Goal: Communication & Community: Answer question/provide support

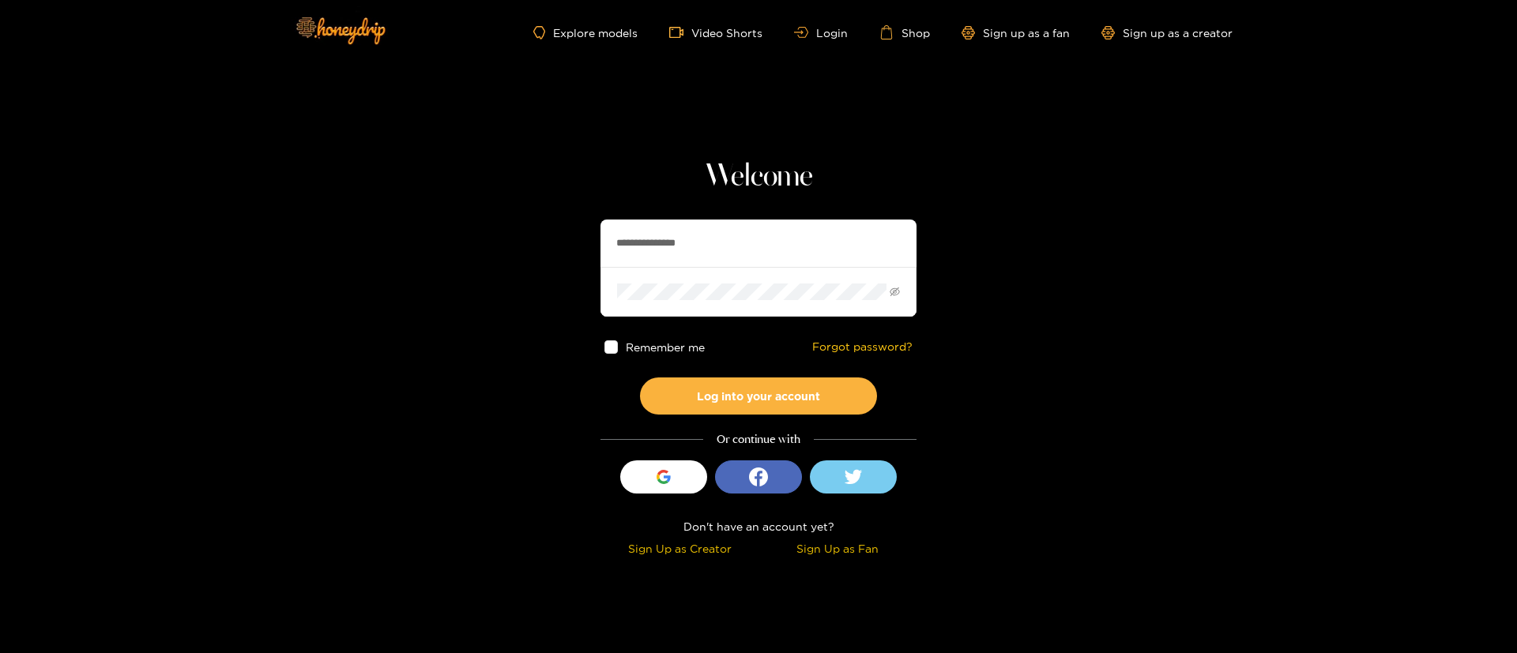
click at [685, 241] on input "**********" at bounding box center [758, 243] width 316 height 47
paste input "text"
type input "*******"
click at [795, 400] on button "Log into your account" at bounding box center [758, 396] width 237 height 37
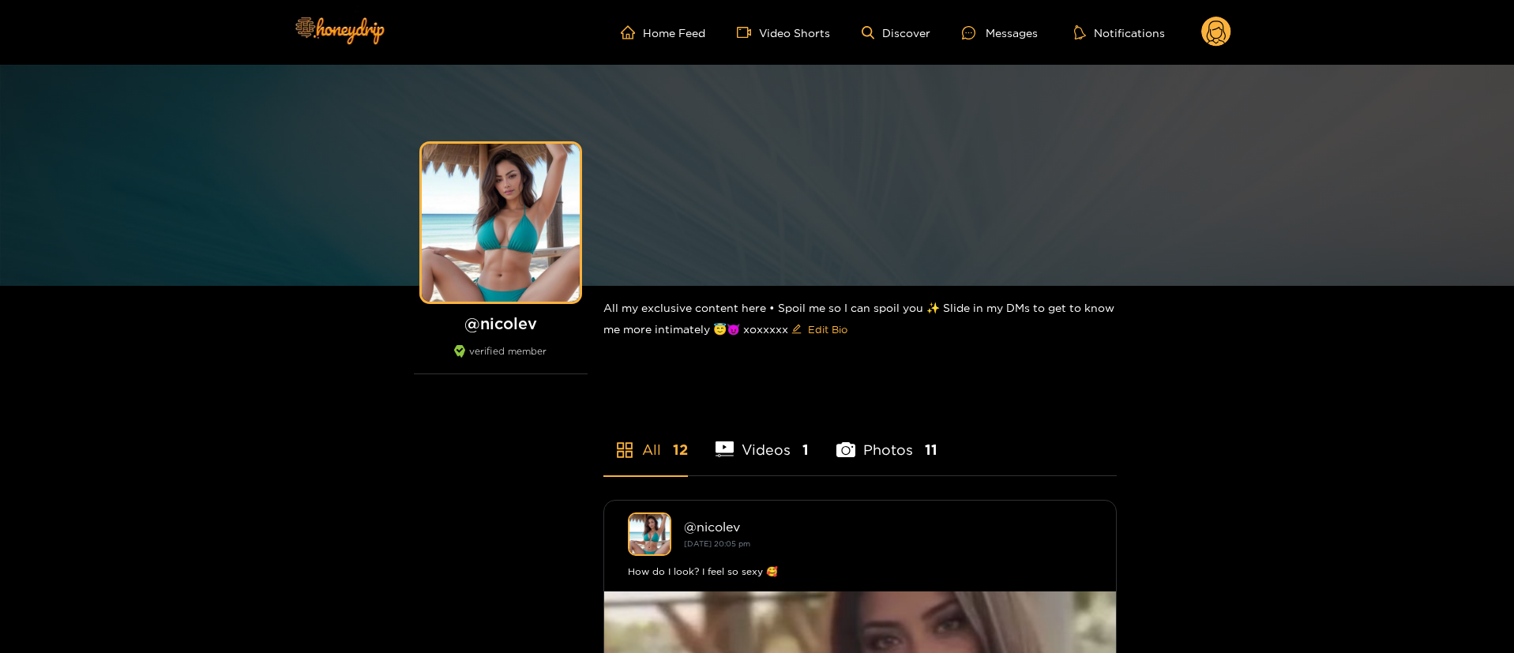
click at [994, 0] on div "Home Feed Video Shorts Discover Messages Notifications 0 videos discover messag…" at bounding box center [758, 32] width 948 height 65
click at [1016, 25] on div "Messages" at bounding box center [1000, 33] width 76 height 18
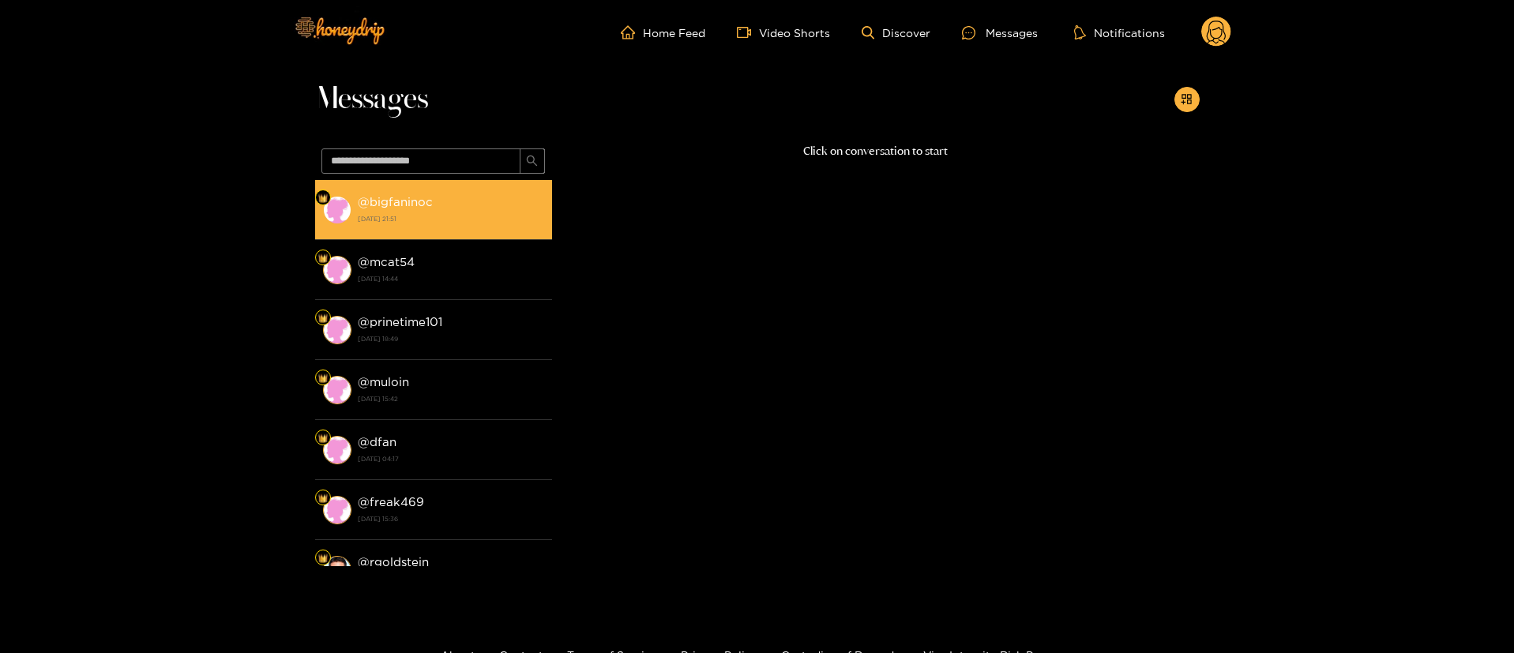
click at [498, 221] on strong "[DATE] 21:51" at bounding box center [451, 219] width 186 height 14
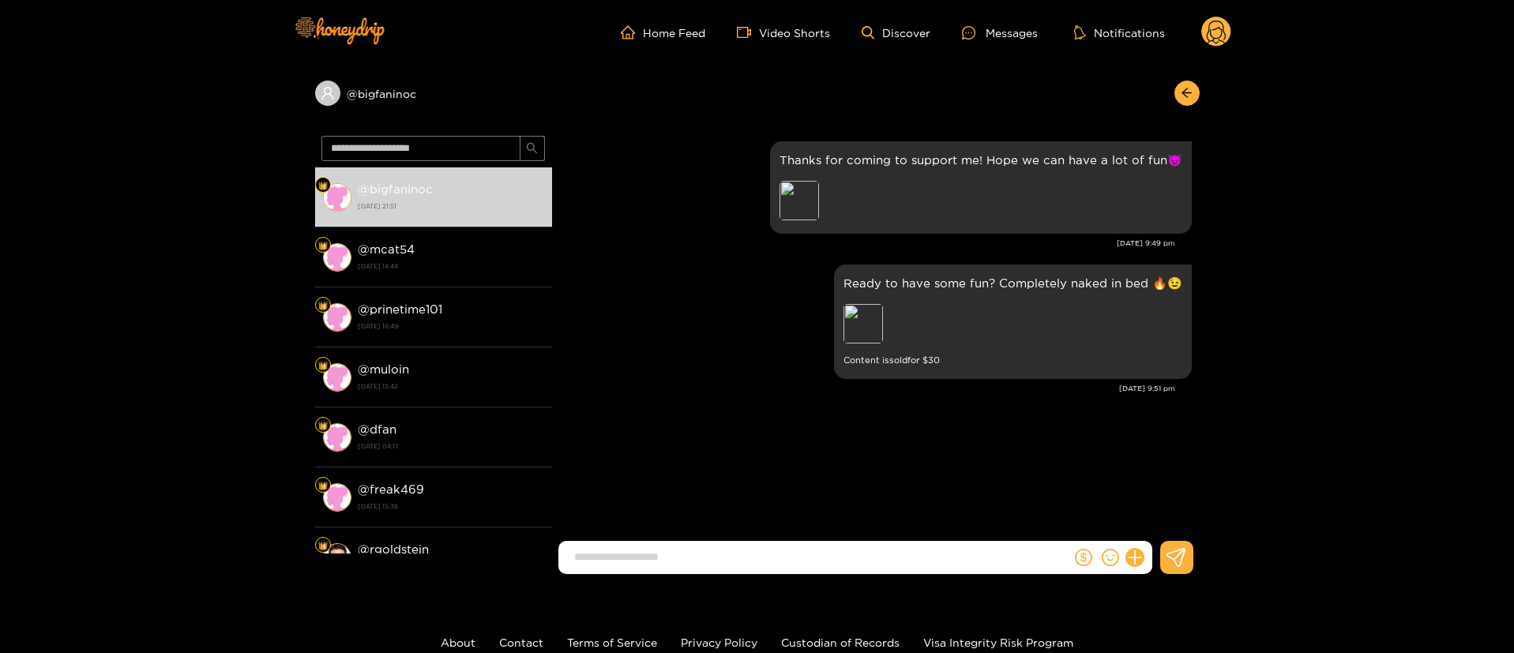
drag, startPoint x: 920, startPoint y: 412, endPoint x: 944, endPoint y: 415, distance: 23.8
click at [928, 412] on div "Big Fan Thanks for coming to support me! Hope we can have a lot of fun😈 Preview…" at bounding box center [876, 280] width 648 height 300
click at [1141, 555] on icon at bounding box center [1135, 558] width 18 height 18
click at [1190, 519] on button at bounding box center [1164, 520] width 55 height 36
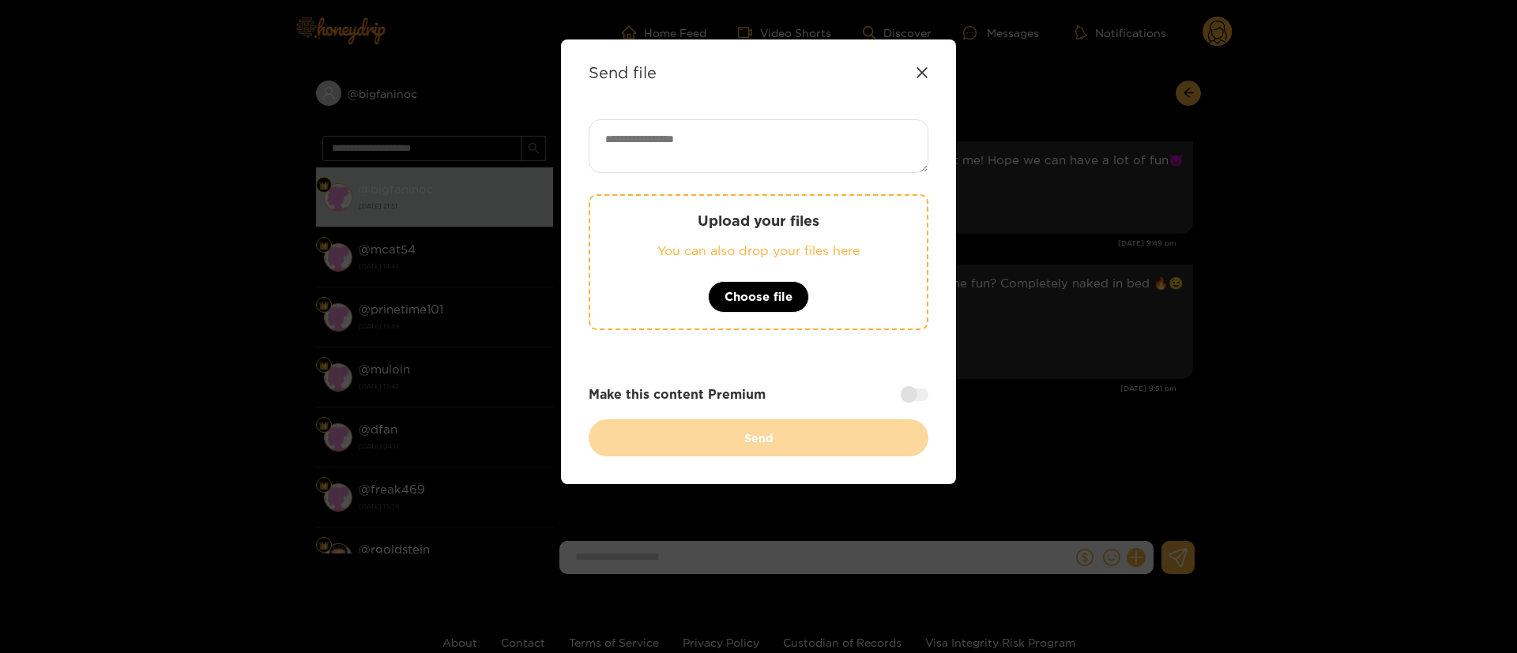
click at [914, 66] on div "Send file" at bounding box center [758, 72] width 340 height 18
click at [919, 76] on icon at bounding box center [921, 72] width 13 height 13
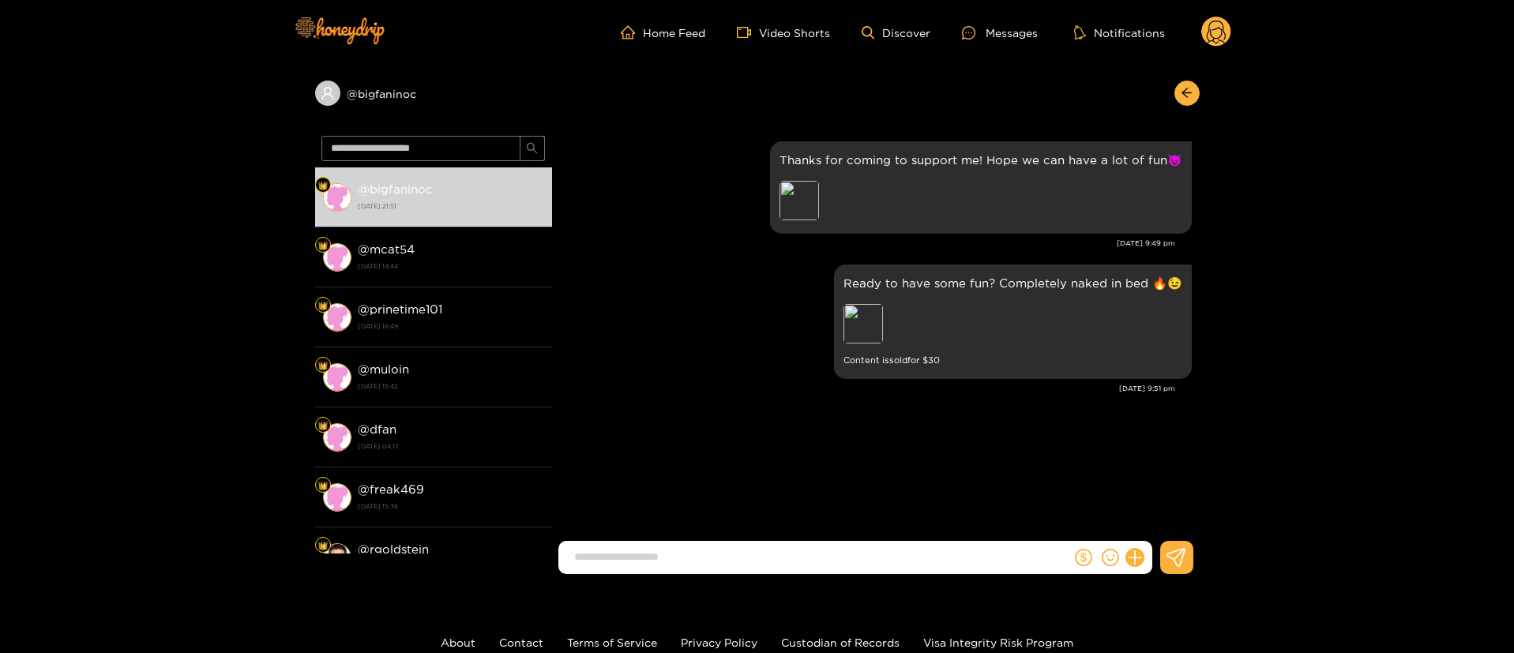
click at [721, 570] on input at bounding box center [818, 557] width 505 height 26
type input "**********"
click at [810, 209] on div "Preview" at bounding box center [799, 200] width 39 height 39
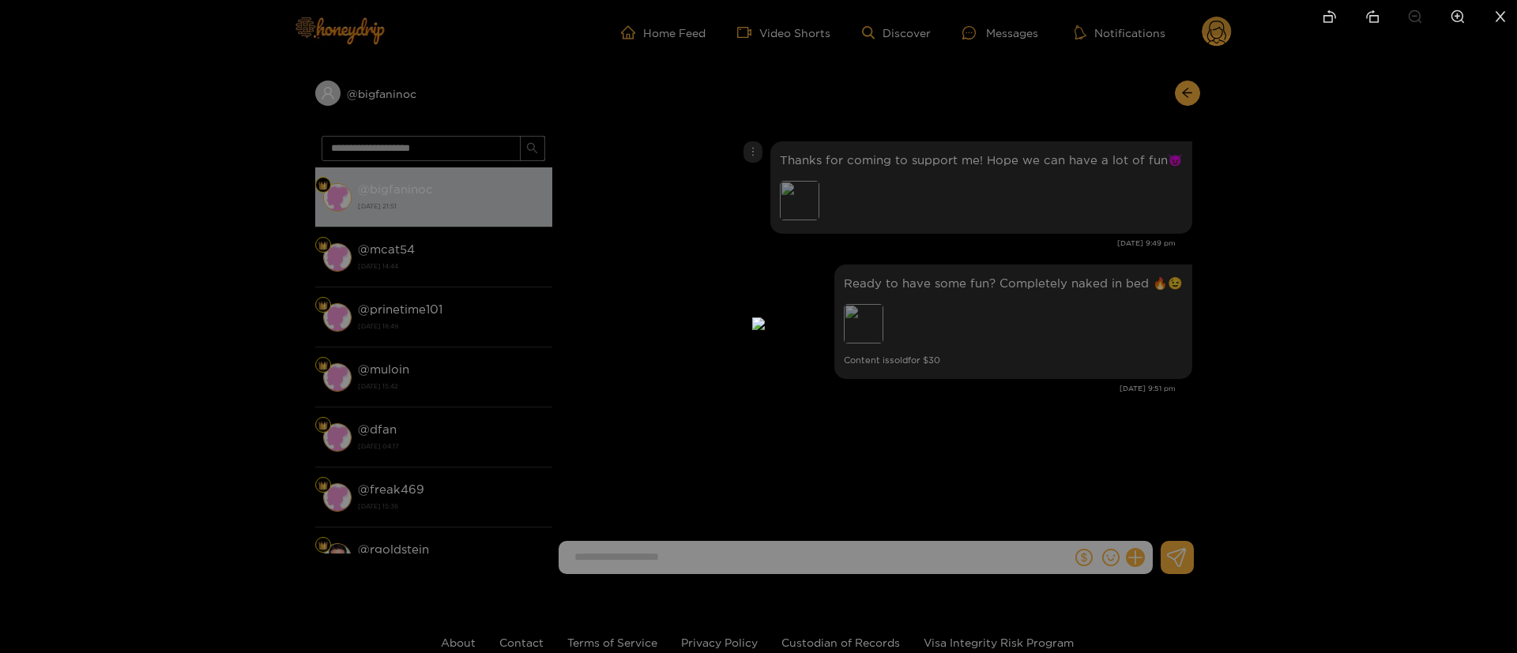
click at [1150, 245] on div at bounding box center [758, 326] width 1517 height 653
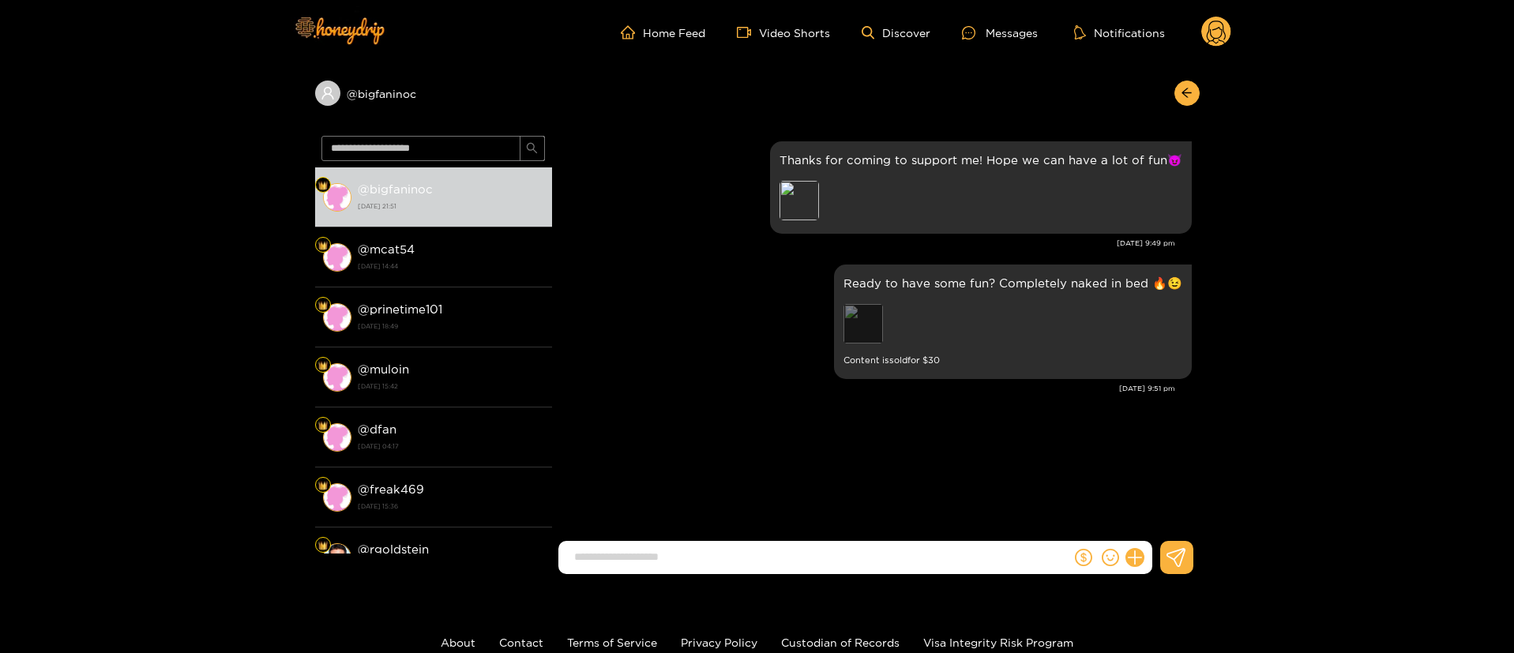
click at [853, 331] on div "Preview" at bounding box center [863, 323] width 39 height 39
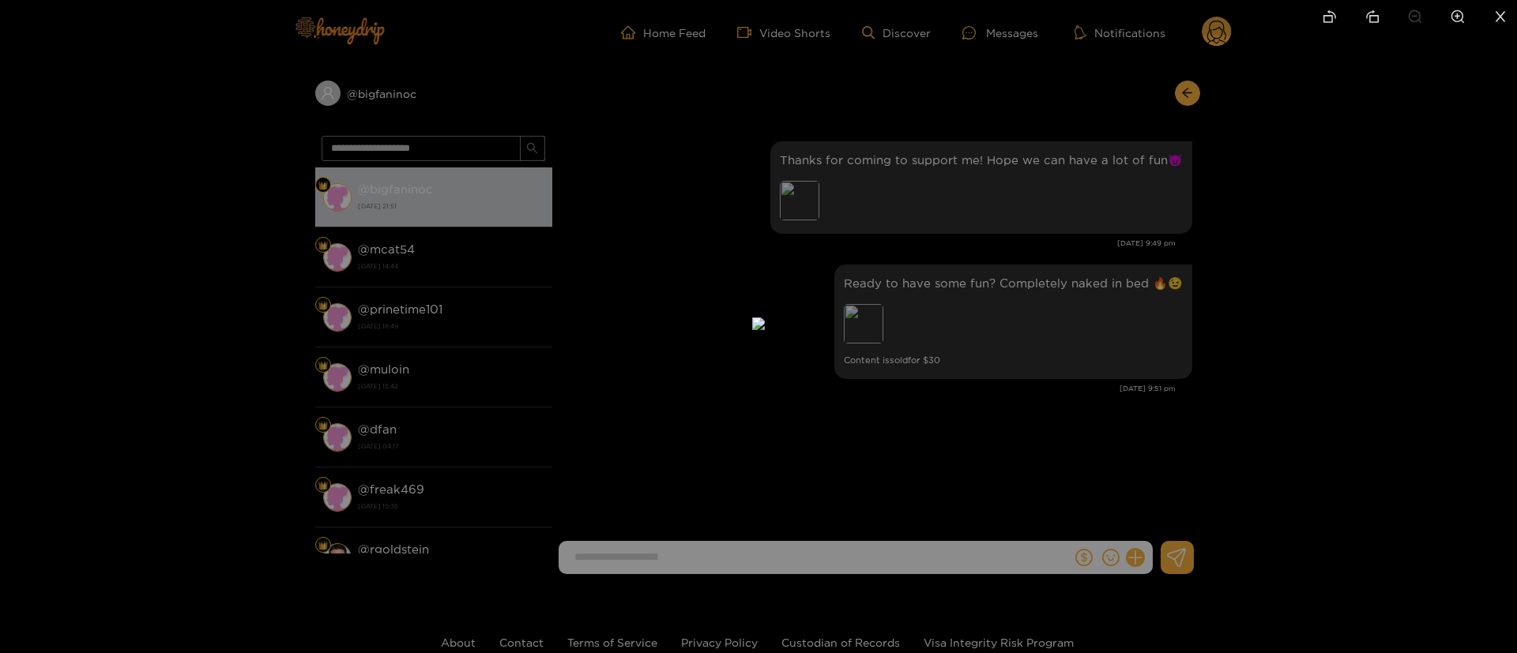
click at [1239, 276] on div at bounding box center [758, 326] width 1517 height 653
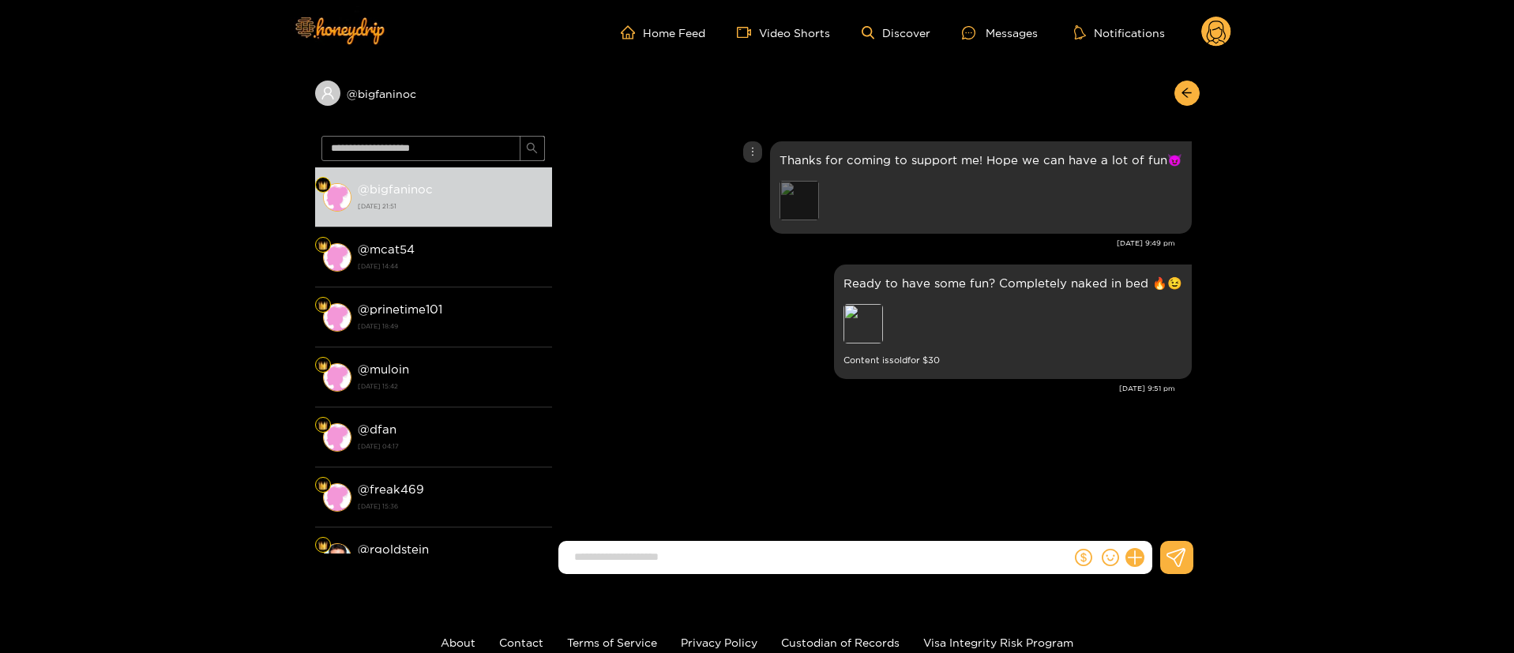
click at [814, 192] on div "Preview" at bounding box center [799, 200] width 39 height 39
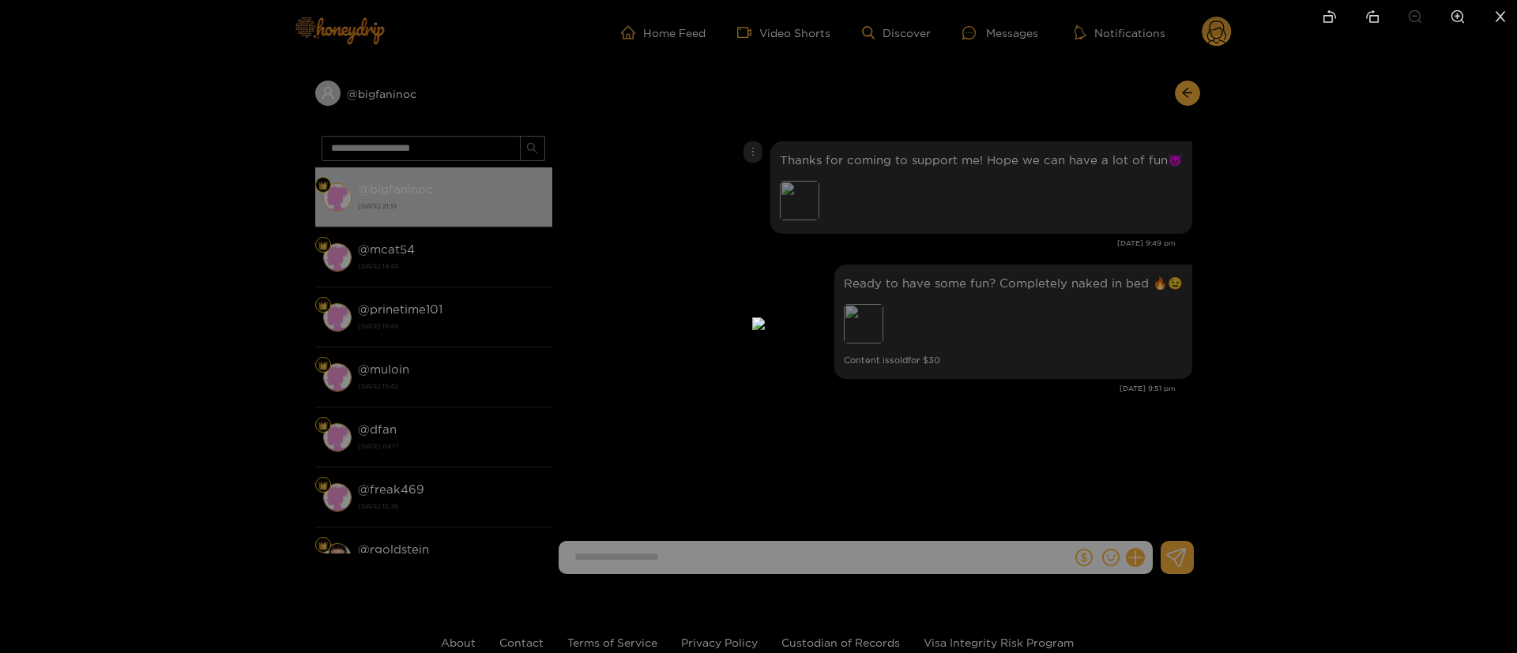
click at [1115, 136] on div at bounding box center [758, 326] width 1517 height 653
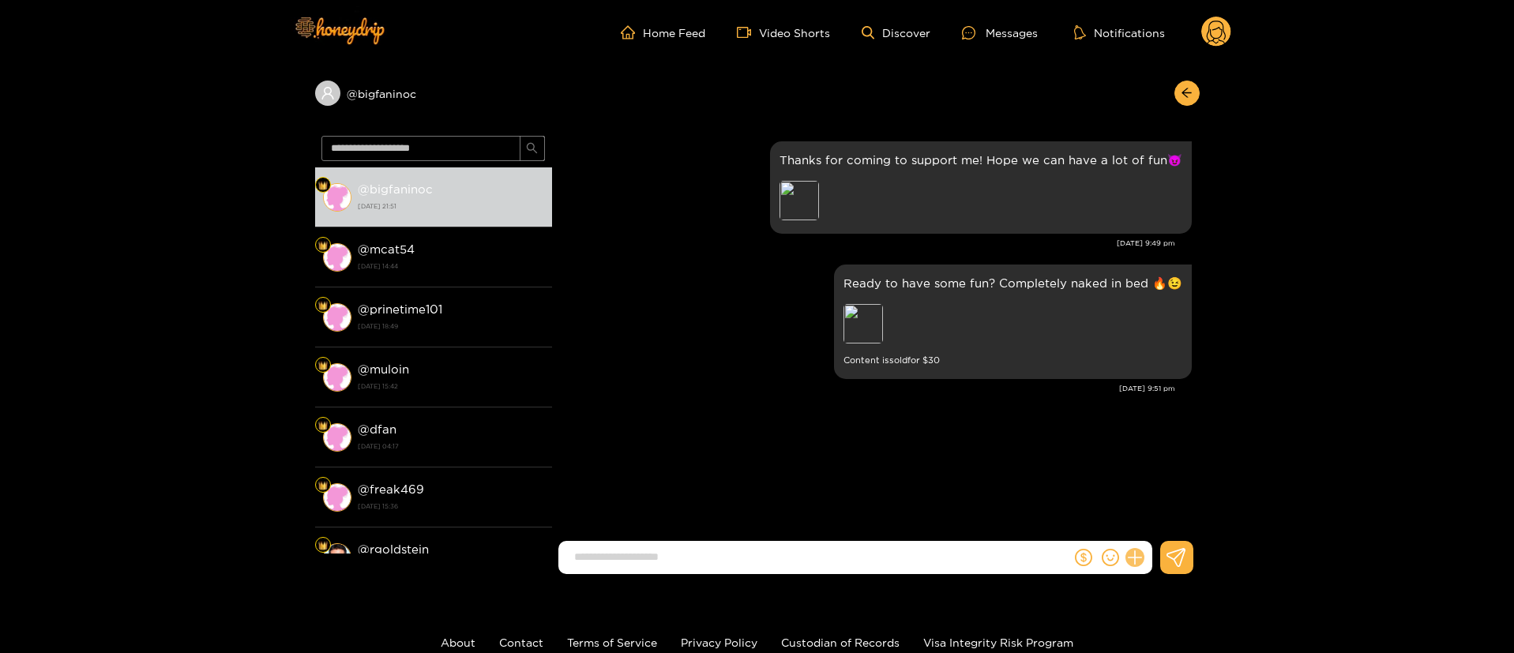
click at [1139, 555] on icon at bounding box center [1135, 558] width 18 height 18
click at [1179, 522] on button at bounding box center [1164, 520] width 55 height 36
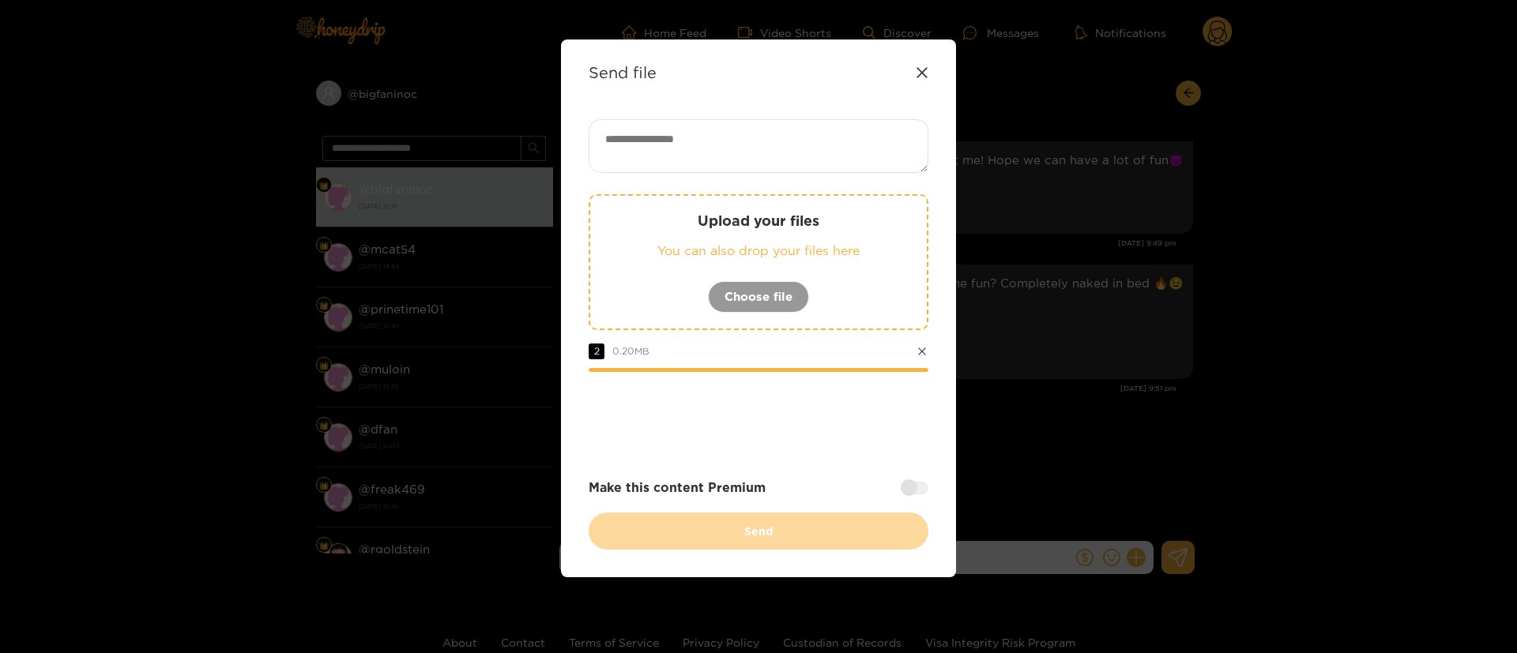
click at [904, 465] on div "Upload your files You can also drop your files here Choose file 2 0.20 MB Make …" at bounding box center [758, 334] width 340 height 430
click at [903, 479] on div "Make this content Premium" at bounding box center [758, 488] width 340 height 18
click at [908, 490] on div at bounding box center [914, 488] width 28 height 13
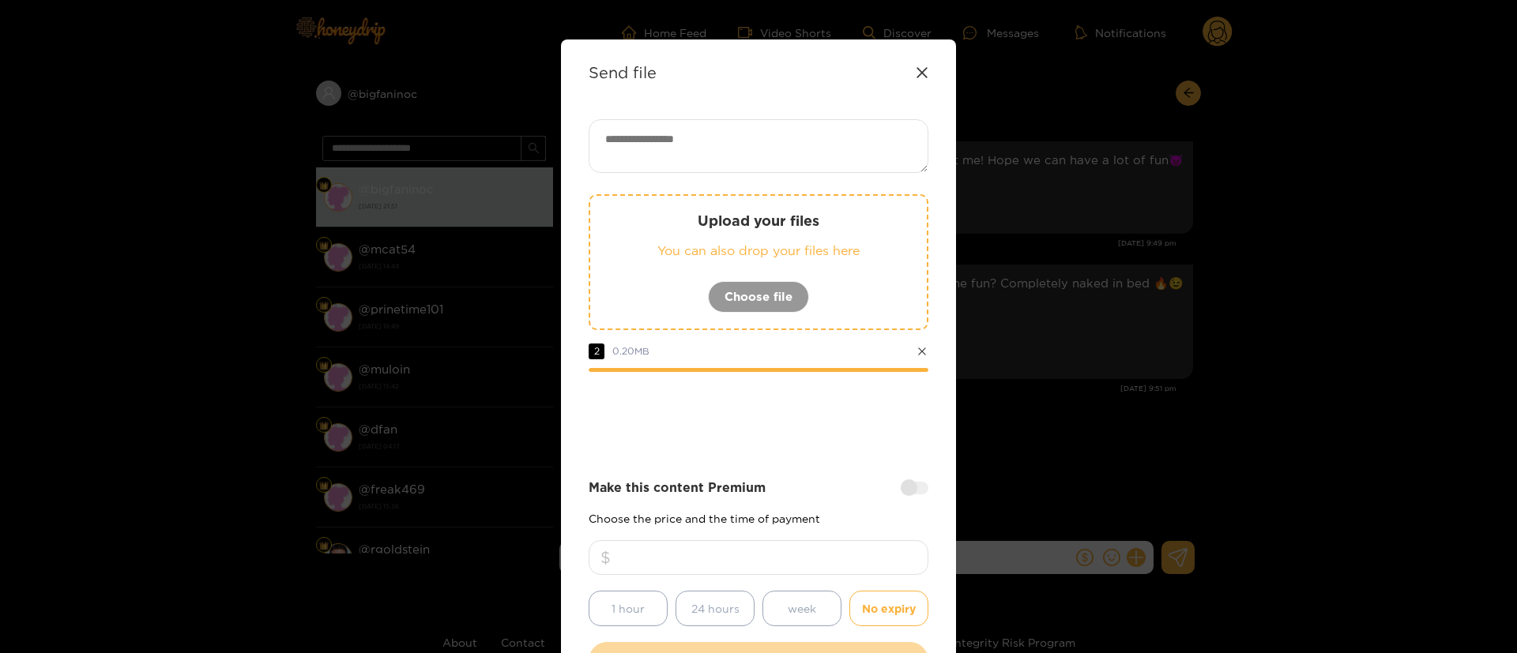
click at [821, 551] on input "number" at bounding box center [758, 557] width 340 height 35
type input "**"
click at [705, 141] on textarea at bounding box center [758, 146] width 340 height 54
paste textarea "**********"
paste textarea "***"
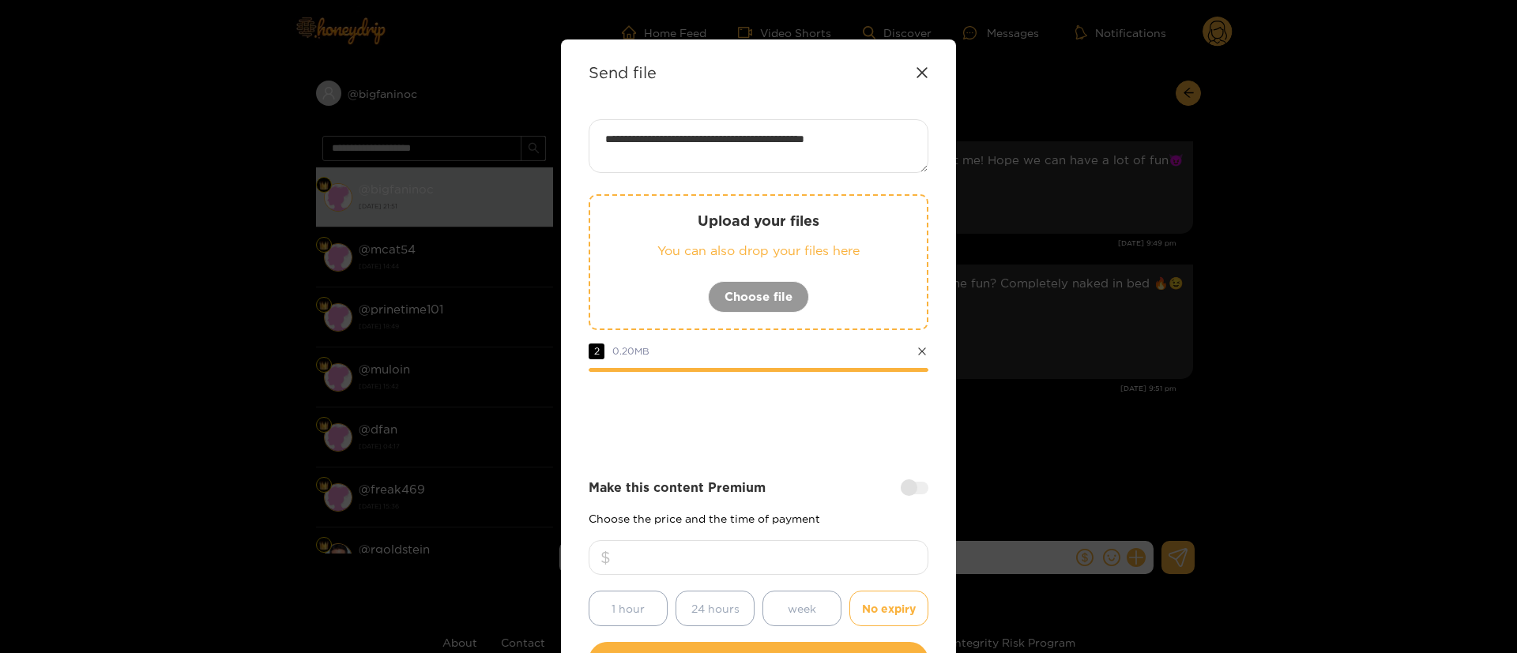
paste textarea "**"
type textarea "**********"
click at [844, 409] on div at bounding box center [758, 415] width 340 height 63
drag, startPoint x: 844, startPoint y: 409, endPoint x: 859, endPoint y: 406, distance: 15.3
click at [848, 408] on div at bounding box center [758, 415] width 340 height 63
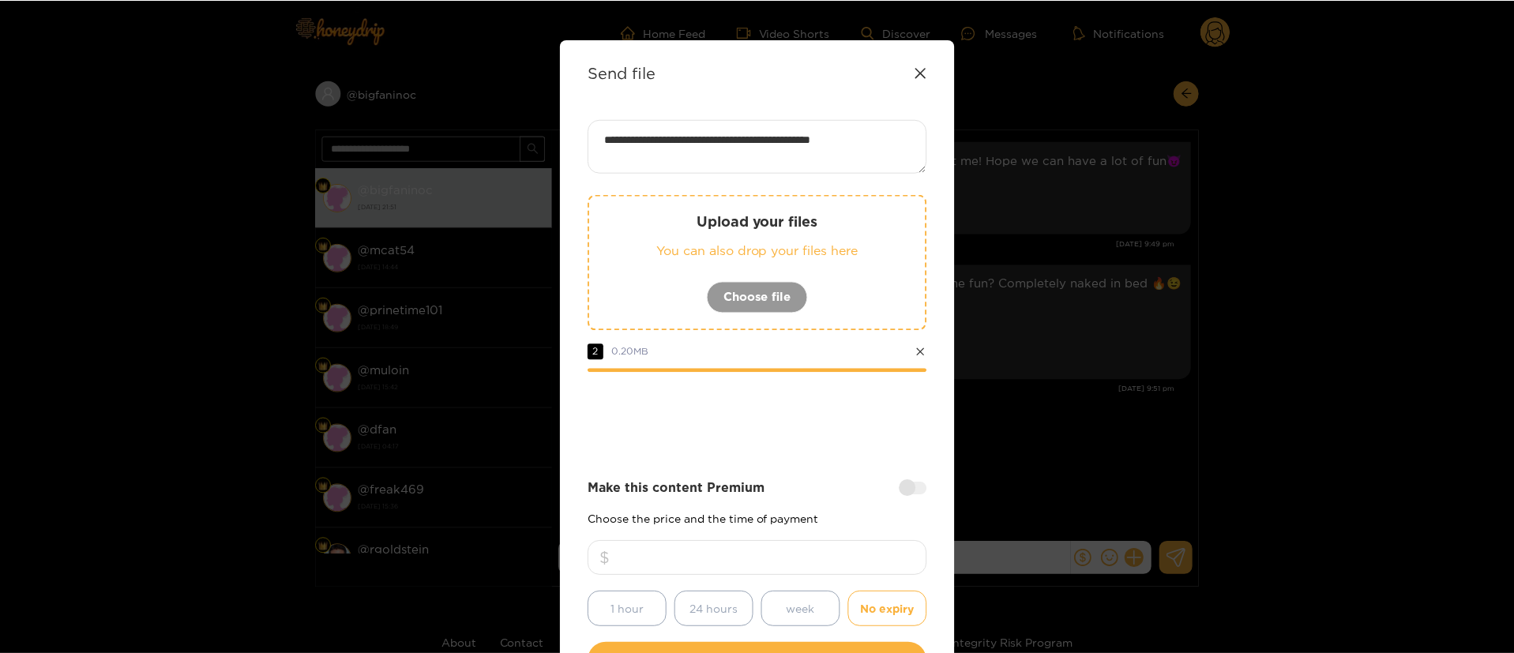
scroll to position [117, 0]
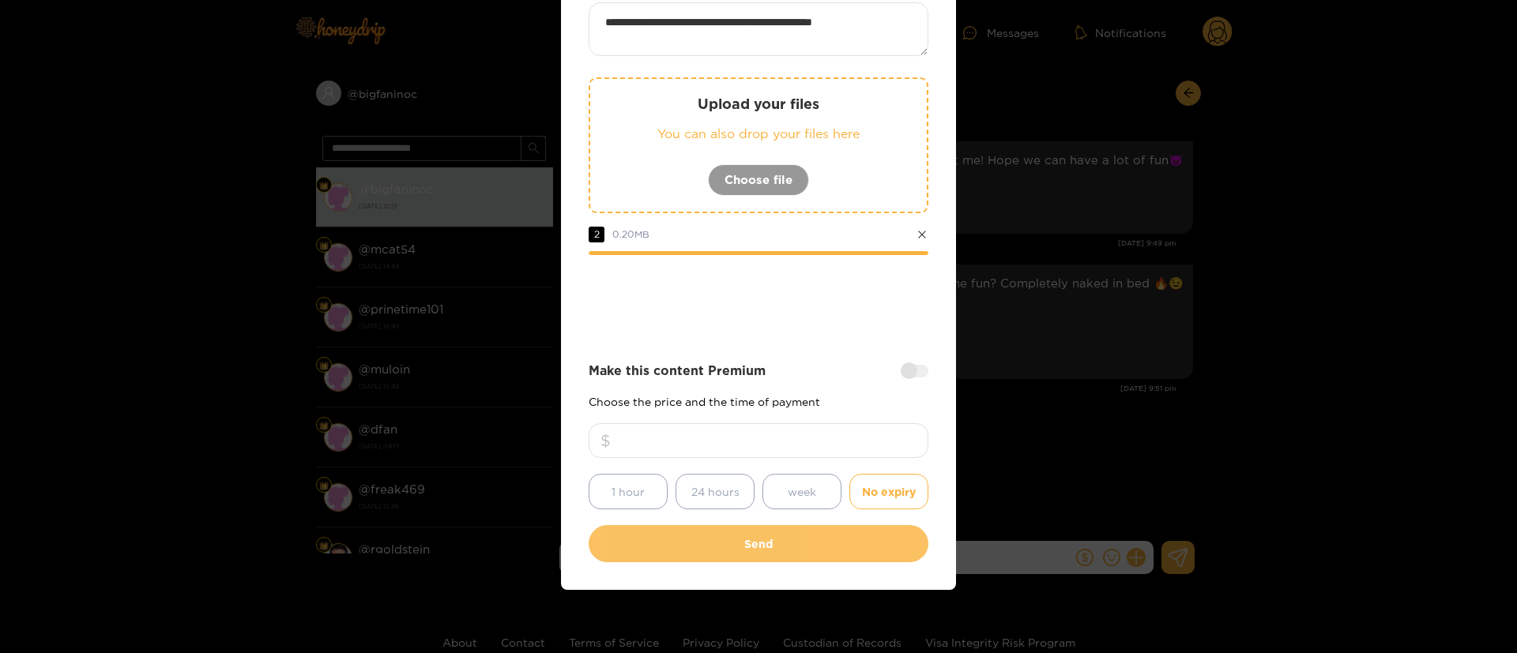
click at [737, 551] on button "Send" at bounding box center [758, 543] width 340 height 37
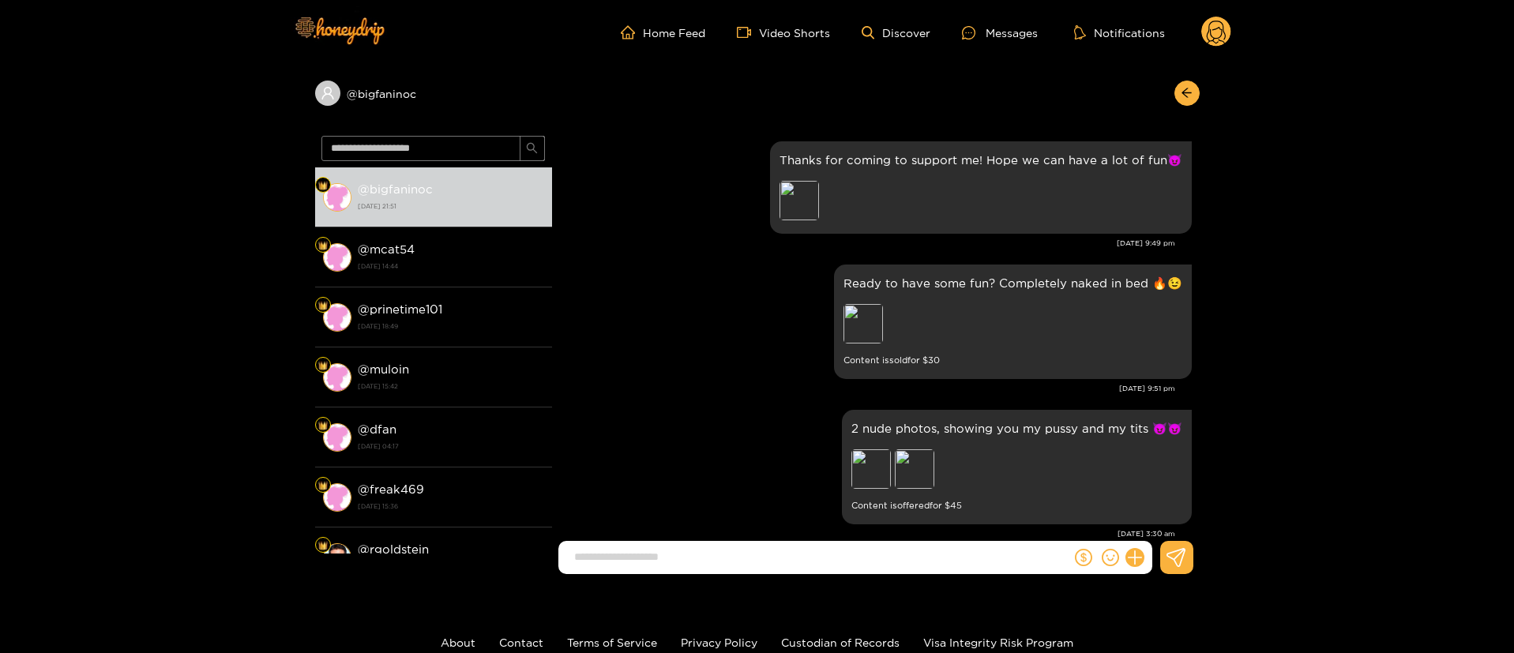
scroll to position [29, 0]
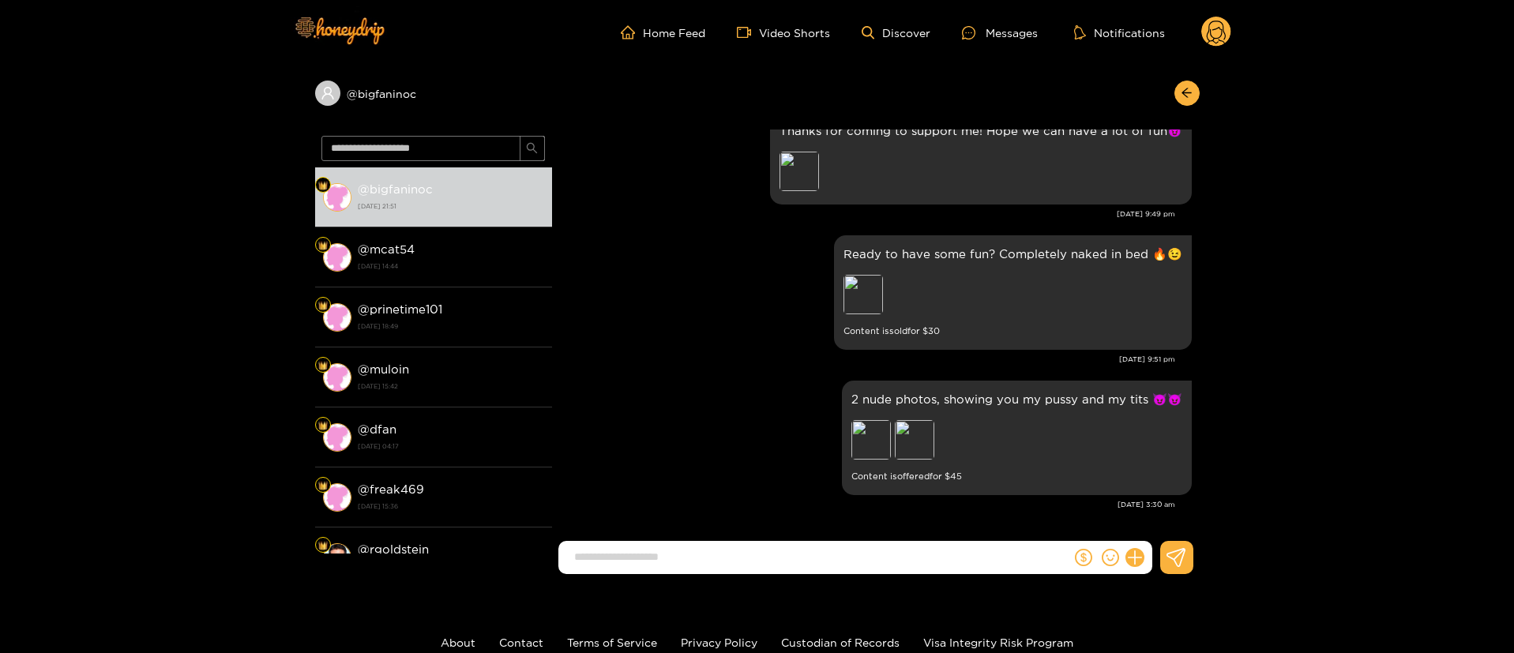
click at [1207, 25] on circle at bounding box center [1216, 32] width 30 height 30
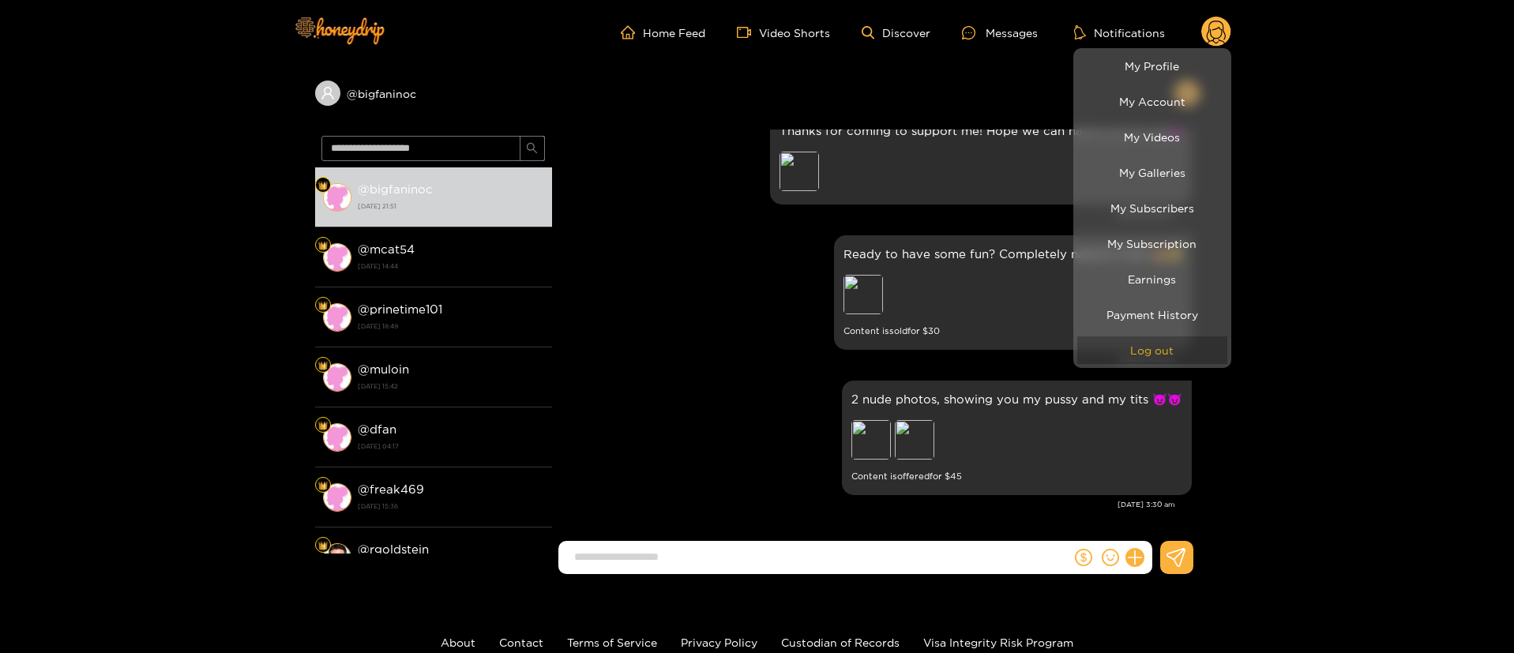
click at [1140, 353] on button "Log out" at bounding box center [1152, 350] width 150 height 28
